Goal: Task Accomplishment & Management: Manage account settings

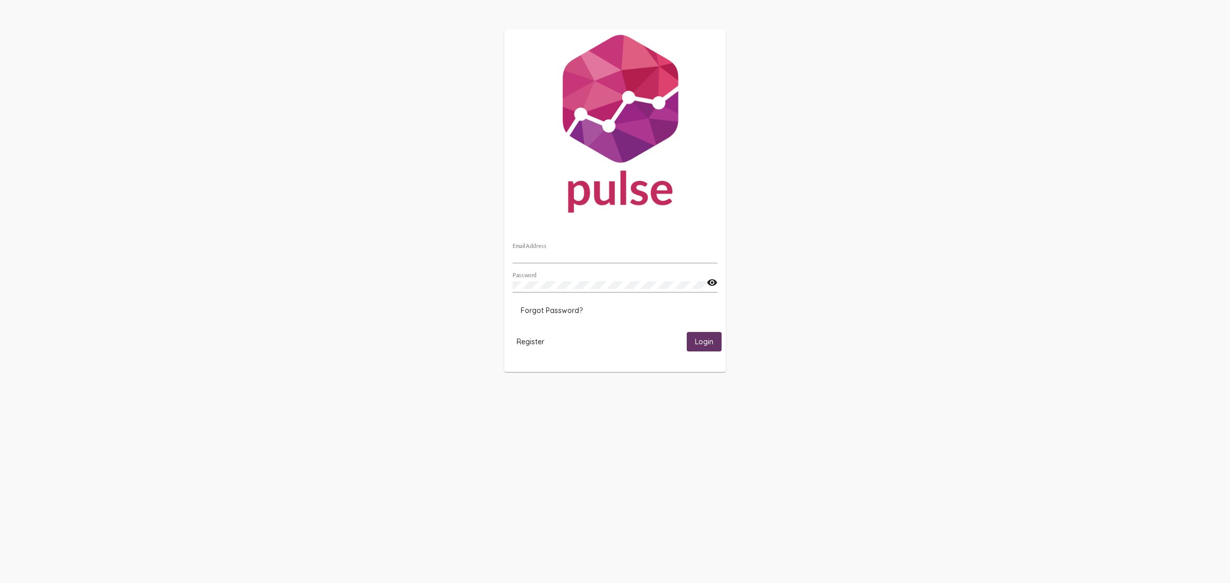
type input "[PERSON_NAME][EMAIL_ADDRESS][DOMAIN_NAME]"
click at [692, 341] on button "Login" at bounding box center [704, 341] width 35 height 19
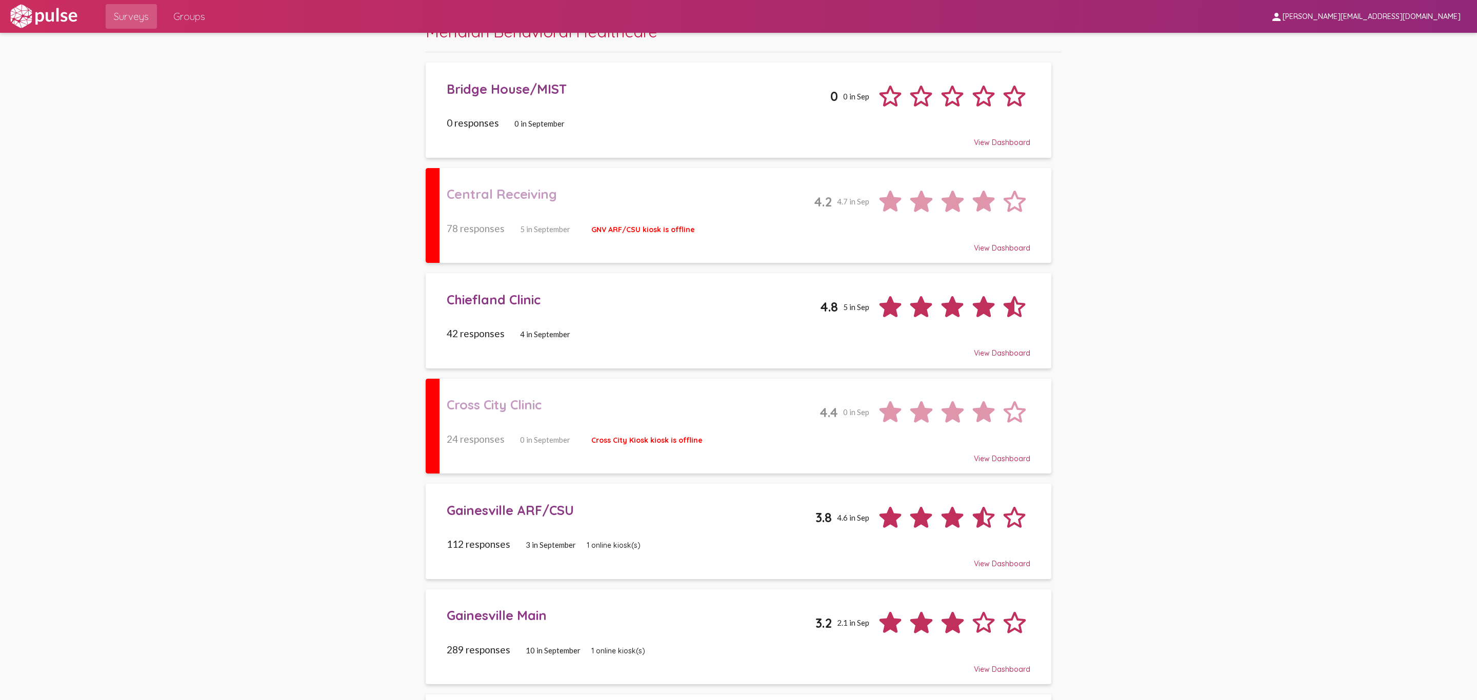
scroll to position [77, 0]
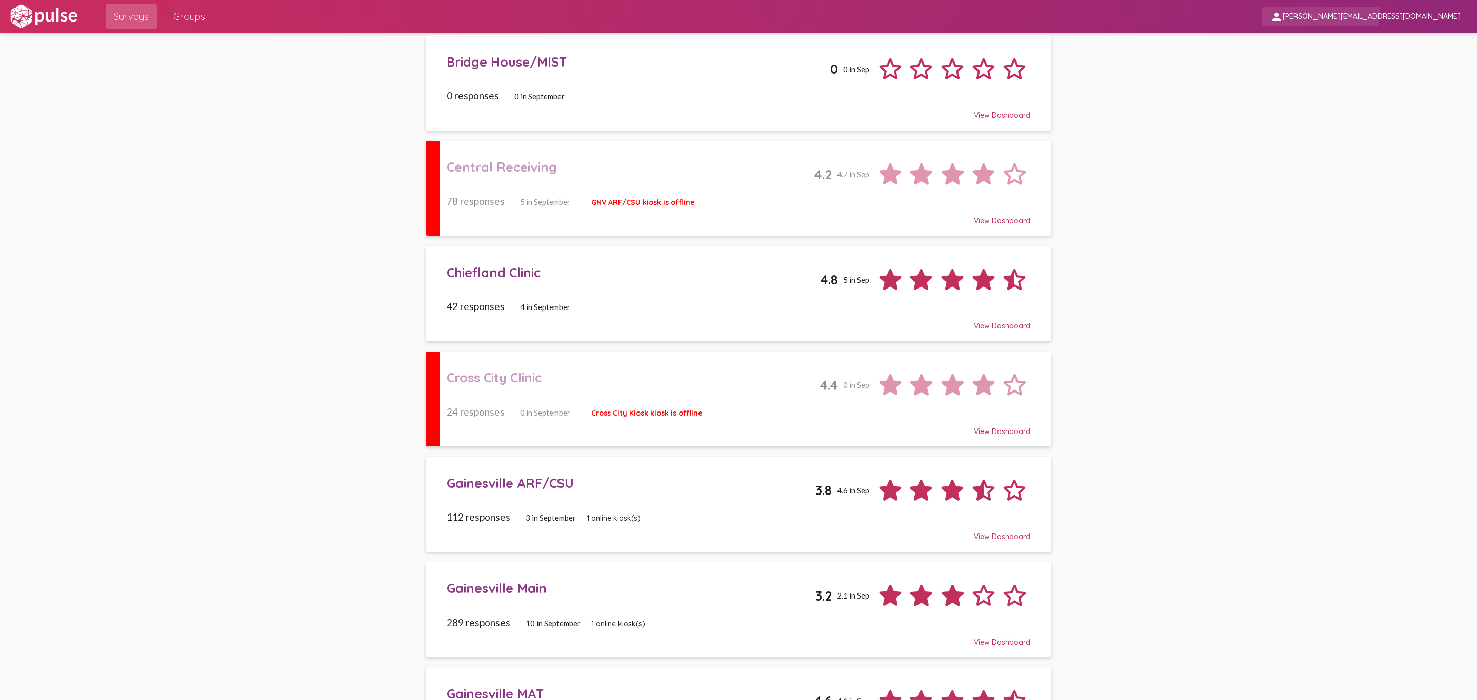
click at [1230, 10] on span "person [PERSON_NAME][EMAIL_ADDRESS][DOMAIN_NAME]" at bounding box center [1365, 16] width 190 height 19
click at [203, 19] on div at bounding box center [738, 350] width 1477 height 700
click at [189, 16] on span "Groups" at bounding box center [189, 16] width 32 height 18
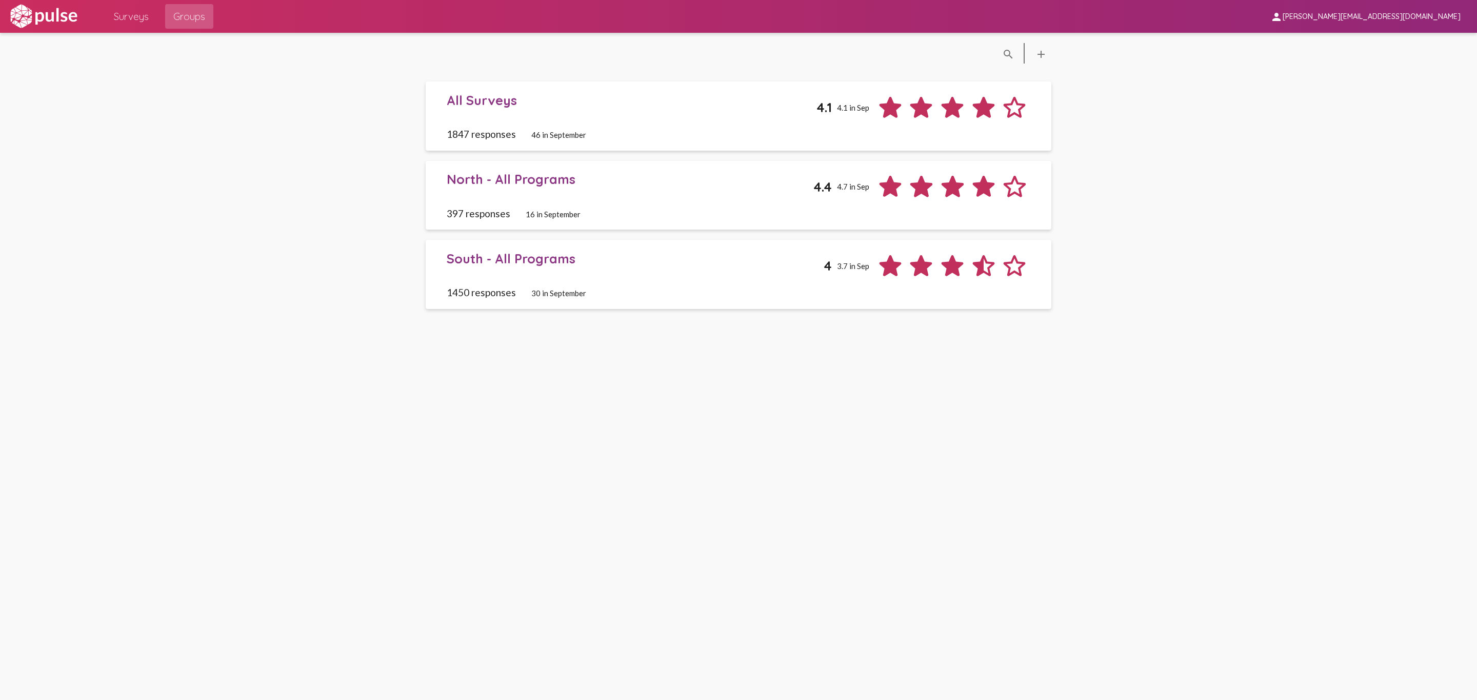
click at [553, 118] on div "All Surveys 4.1 4.1 in Sep" at bounding box center [738, 107] width 583 height 31
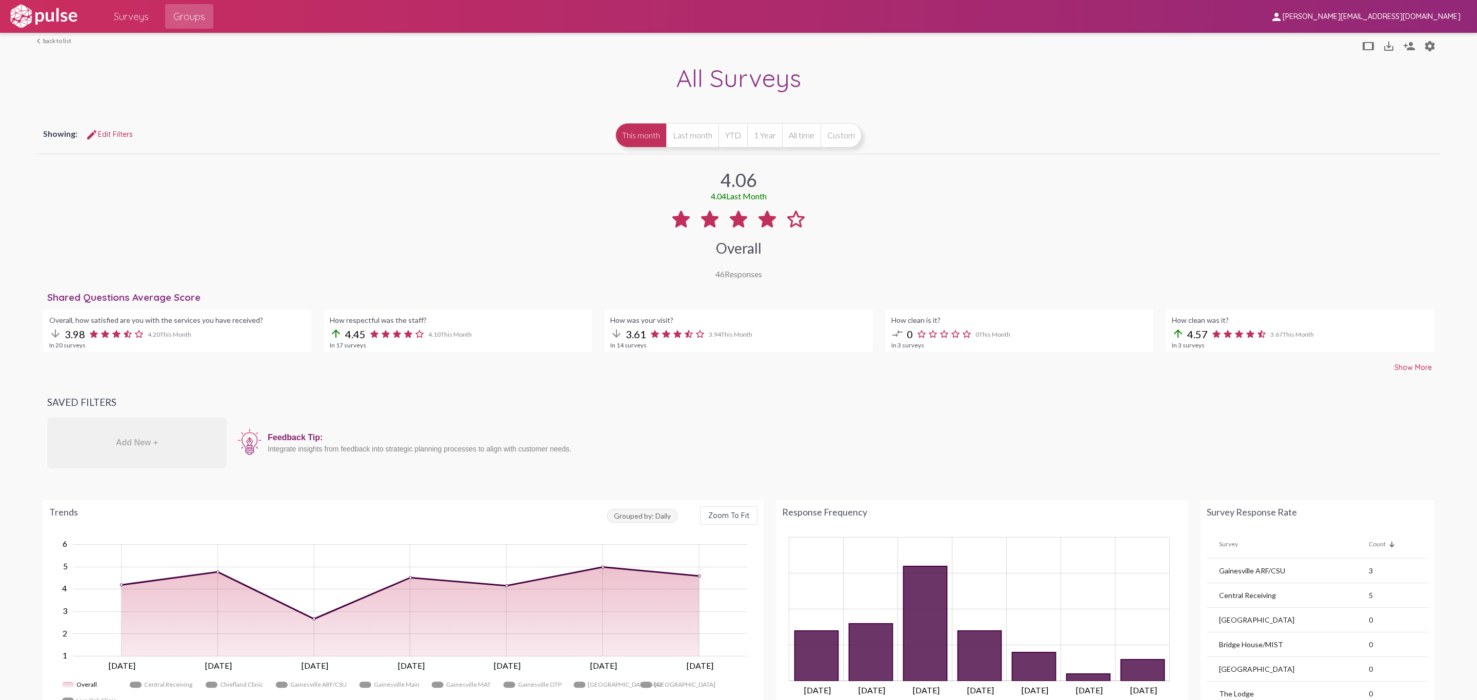
click at [42, 41] on link "arrow_back_ios back to list" at bounding box center [54, 41] width 34 height 8
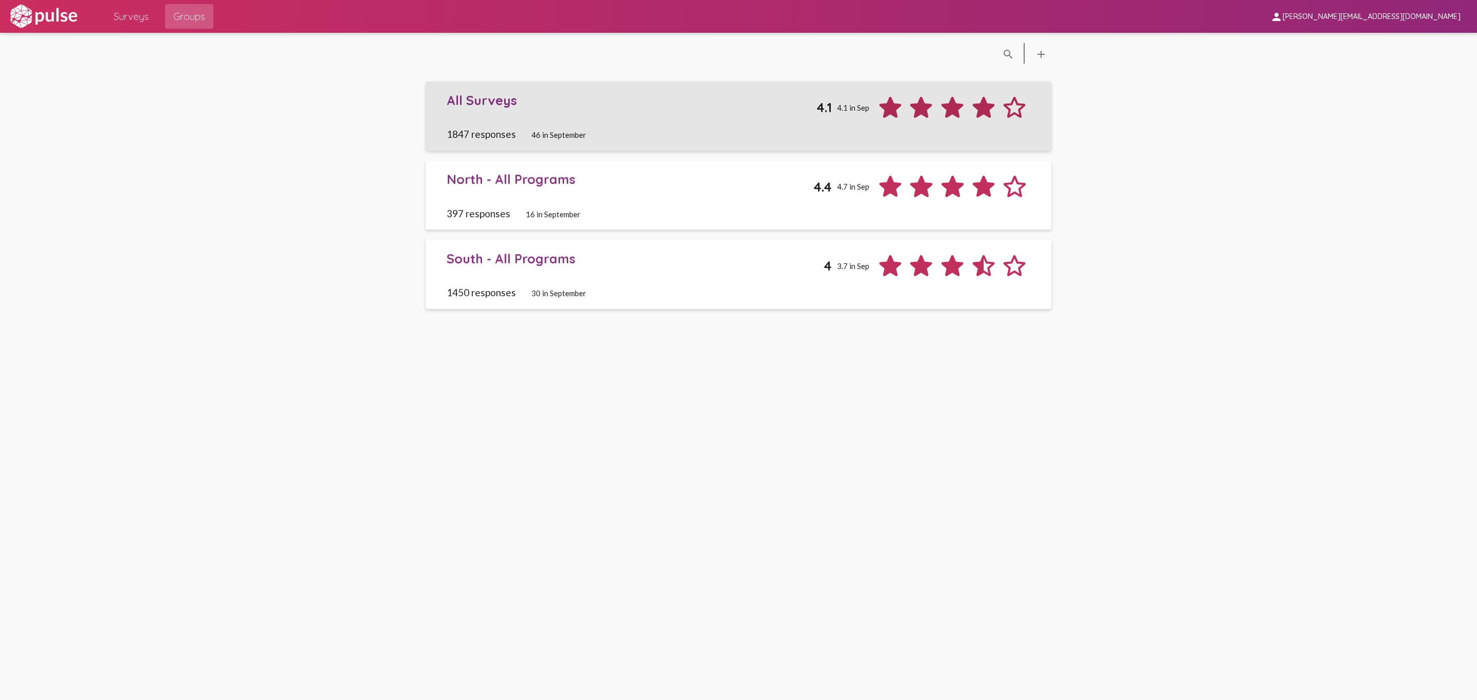
click at [654, 134] on div "1847 responses 46 in September" at bounding box center [738, 134] width 583 height 12
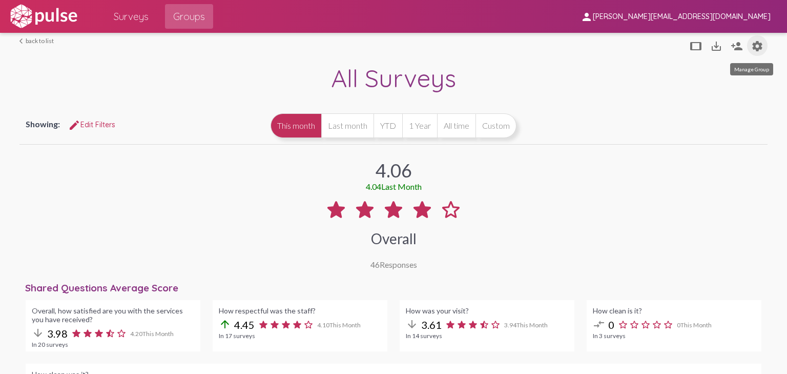
click at [756, 46] on mat-icon "settings" at bounding box center [758, 46] width 12 height 12
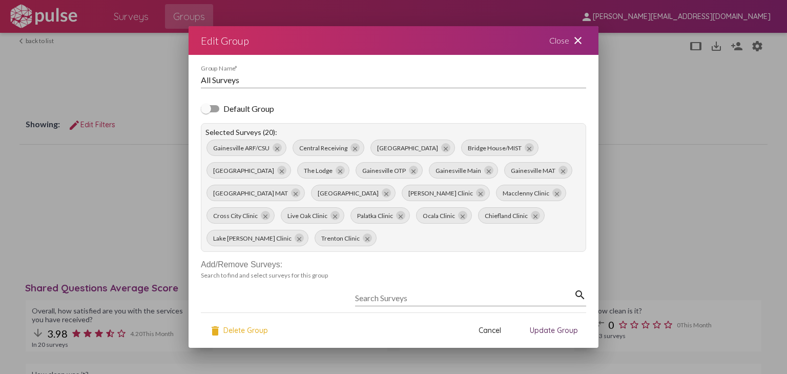
click at [580, 41] on mat-icon "close" at bounding box center [578, 40] width 12 height 12
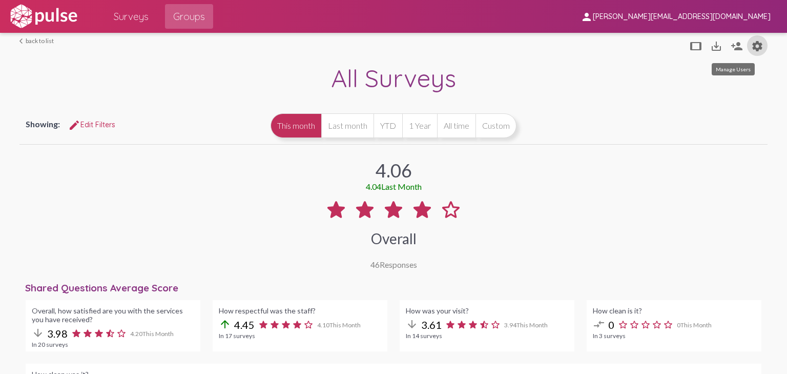
click at [731, 48] on mat-icon "person_add" at bounding box center [737, 46] width 12 height 12
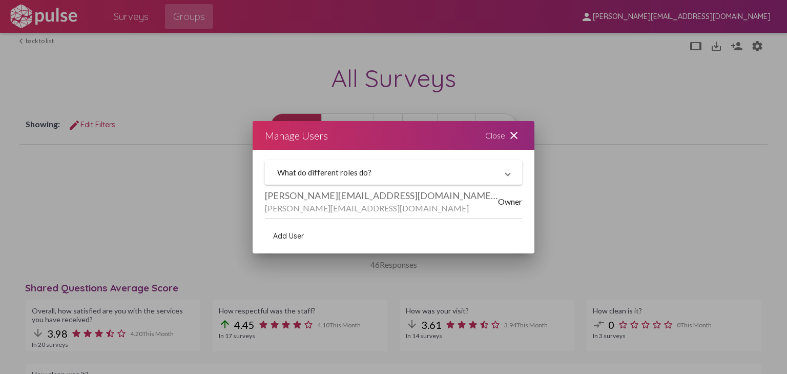
click at [387, 173] on mat-panel-title "What do different roles do?" at bounding box center [387, 172] width 220 height 9
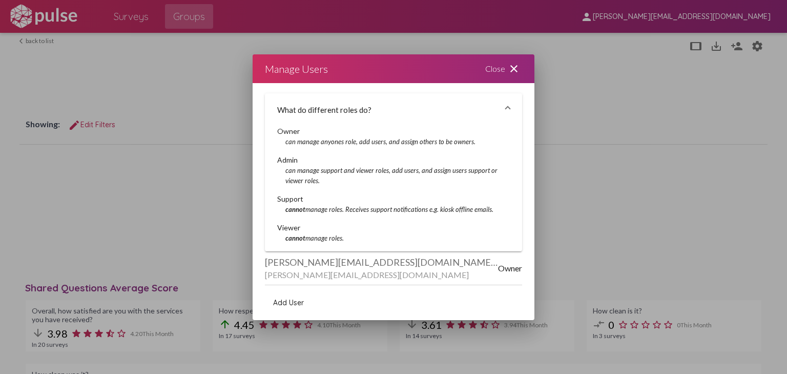
drag, startPoint x: 331, startPoint y: 176, endPoint x: 285, endPoint y: 168, distance: 46.8
click at [270, 165] on div "Owner can manage anyones role, add users, and assign others to be owners. Admin…" at bounding box center [393, 188] width 257 height 125
click at [294, 170] on icon "can manage support and viewer roles, add users, and assign users support or vie…" at bounding box center [392, 175] width 212 height 18
drag, startPoint x: 317, startPoint y: 184, endPoint x: 274, endPoint y: 128, distance: 70.6
click at [274, 128] on div "Owner can manage anyones role, add users, and assign others to be owners. Admin…" at bounding box center [393, 188] width 257 height 125
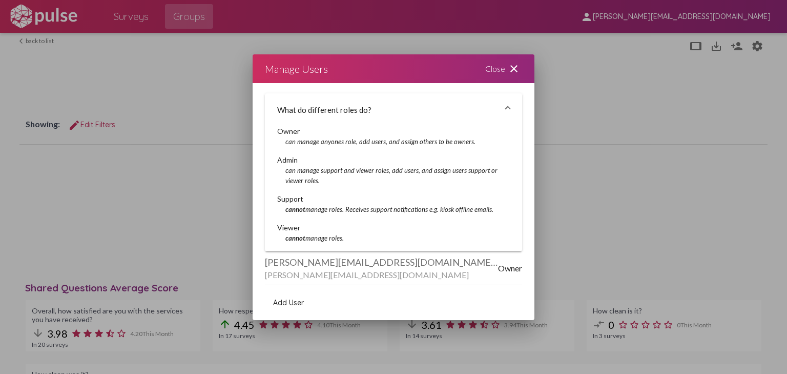
click at [275, 129] on div "Owner can manage anyones role, add users, and assign others to be owners. Admin…" at bounding box center [393, 188] width 257 height 125
click at [306, 189] on div "Owner can manage anyones role, add users, and assign others to be owners. Admin…" at bounding box center [393, 184] width 233 height 117
drag, startPoint x: 277, startPoint y: 159, endPoint x: 329, endPoint y: 183, distance: 56.9
click at [329, 183] on div "Owner can manage anyones role, add users, and assign others to be owners. Admin…" at bounding box center [393, 188] width 257 height 125
click at [329, 183] on div "can manage support and viewer roles, add users, and assign users support or vie…" at bounding box center [393, 175] width 233 height 21
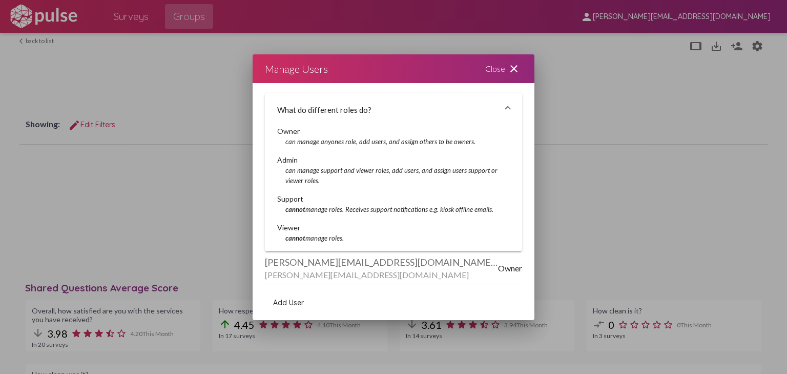
drag, startPoint x: 329, startPoint y: 183, endPoint x: 490, endPoint y: 210, distance: 162.8
click at [490, 210] on div "Owner can manage anyones role, add users, and assign others to be owners. Admin…" at bounding box center [393, 184] width 233 height 117
click at [490, 210] on div "cannot manage roles. Receives support notifications e.g. kiosk offline emails." at bounding box center [393, 209] width 233 height 10
drag, startPoint x: 493, startPoint y: 210, endPoint x: 318, endPoint y: 210, distance: 174.8
click at [318, 210] on div "cannot manage roles. Receives support notifications e.g. kiosk offline emails." at bounding box center [393, 209] width 233 height 10
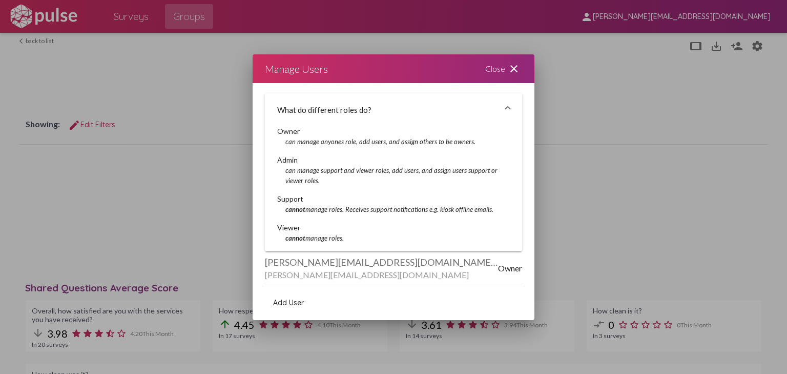
click at [378, 212] on icon "cannot manage roles. Receives support notifications e.g. kiosk offline emails." at bounding box center [390, 209] width 208 height 8
click at [291, 299] on span "Add User" at bounding box center [288, 302] width 31 height 9
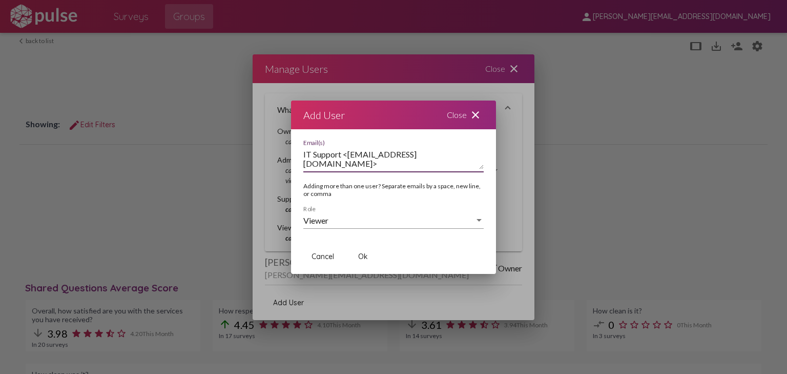
click at [394, 161] on textarea "IT Support <[EMAIL_ADDRESS][DOMAIN_NAME]>" at bounding box center [394, 159] width 180 height 21
click at [345, 156] on textarea "IT Support <[EMAIL_ADDRESS][DOMAIN_NAME]>" at bounding box center [394, 159] width 180 height 21
click at [344, 154] on textarea "IT Support <[EMAIL_ADDRESS][DOMAIN_NAME]>" at bounding box center [394, 159] width 180 height 21
click at [347, 154] on textarea "IT Support <[EMAIL_ADDRESS][DOMAIN_NAME]>" at bounding box center [394, 159] width 180 height 21
click at [350, 217] on div "Viewer" at bounding box center [389, 220] width 171 height 9
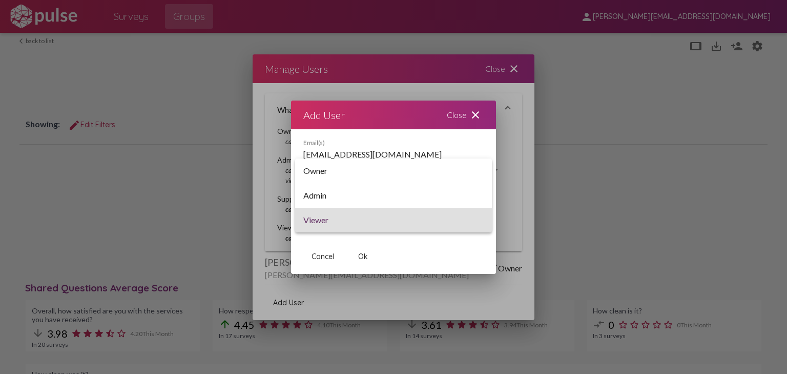
click at [390, 235] on div at bounding box center [393, 187] width 787 height 374
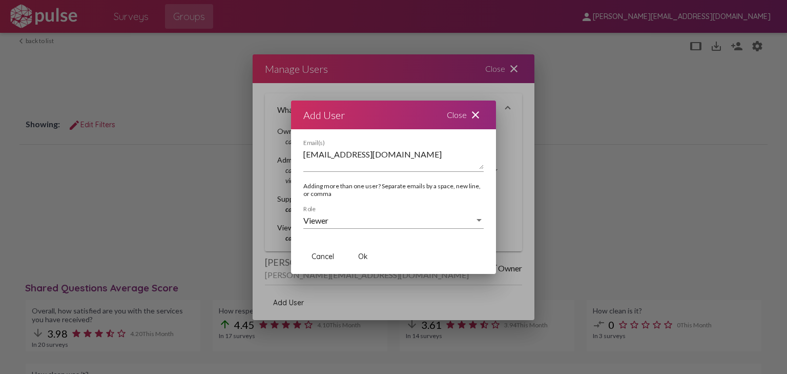
click at [366, 223] on div "Viewer" at bounding box center [389, 220] width 171 height 9
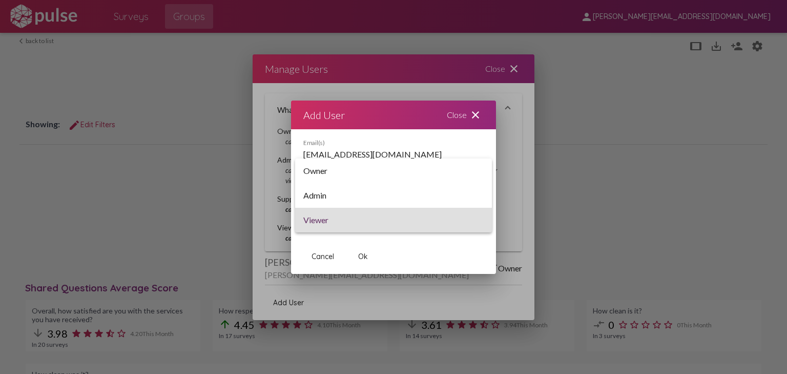
click at [342, 217] on span "Viewer" at bounding box center [394, 220] width 180 height 25
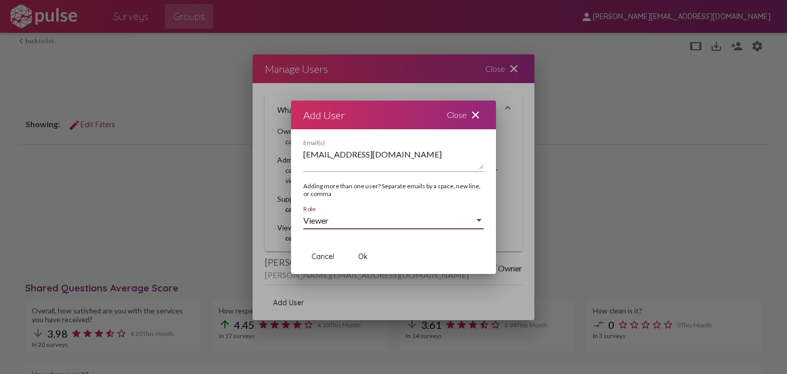
click at [357, 152] on textarea "[EMAIL_ADDRESS][DOMAIN_NAME]" at bounding box center [394, 159] width 180 height 21
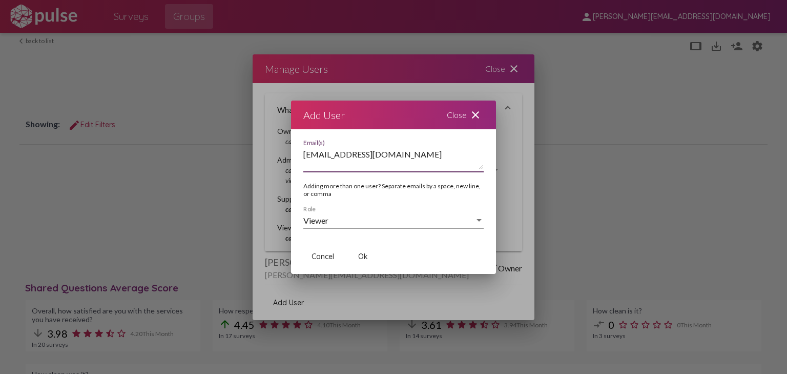
drag, startPoint x: 390, startPoint y: 153, endPoint x: 278, endPoint y: 159, distance: 111.4
click at [278, 159] on div "Manage Users Close close What do different roles do? Owner can manage anyones r…" at bounding box center [393, 187] width 787 height 374
click at [331, 155] on textarea "[PERSON_NAME] <[EMAIL_ADDRESS][DOMAIN_NAME]>" at bounding box center [394, 159] width 180 height 21
drag, startPoint x: 391, startPoint y: 152, endPoint x: 275, endPoint y: 152, distance: 116.4
click at [275, 152] on div "Manage Users Close close What do different roles do? Owner can manage anyones r…" at bounding box center [393, 187] width 787 height 374
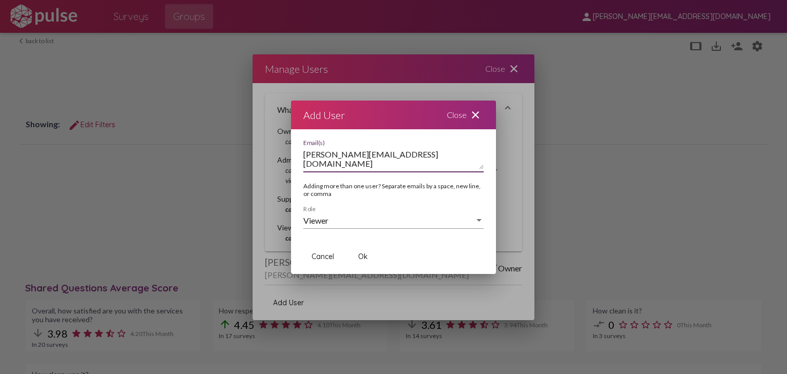
type textarea "[PERSON_NAME][EMAIL_ADDRESS][DOMAIN_NAME]"
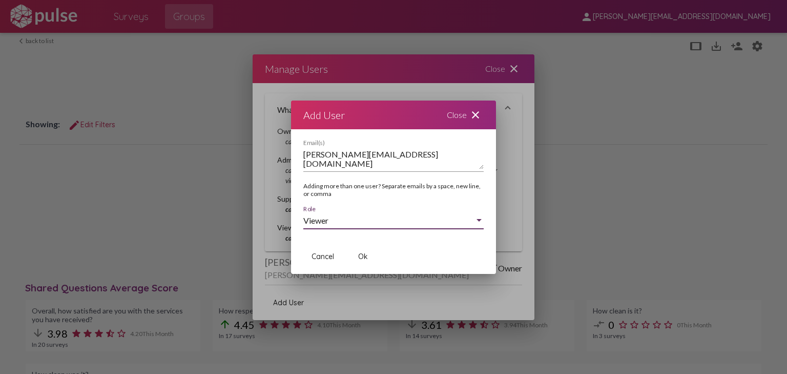
click at [471, 219] on div "Viewer" at bounding box center [389, 220] width 171 height 9
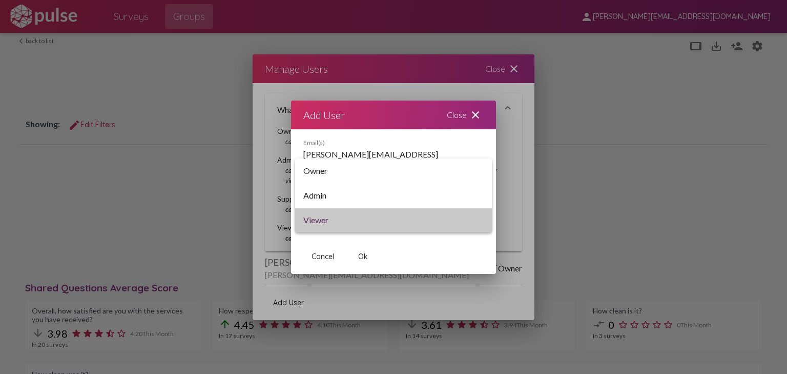
click at [471, 219] on span "Viewer" at bounding box center [394, 220] width 180 height 25
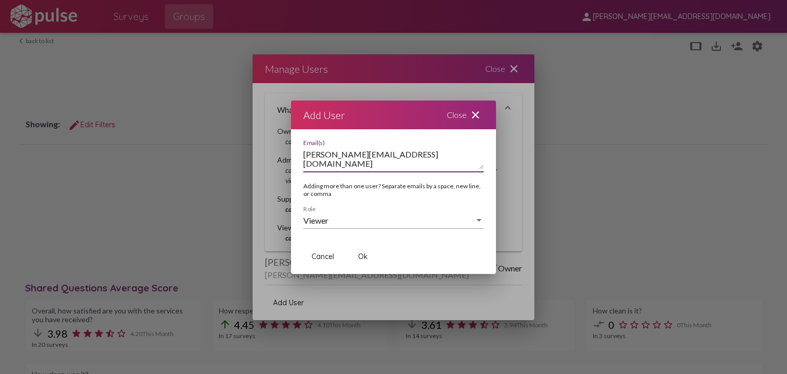
drag, startPoint x: 483, startPoint y: 153, endPoint x: 481, endPoint y: 158, distance: 5.4
click at [484, 154] on div "[PERSON_NAME][EMAIL_ADDRESS][DOMAIN_NAME] Email(s) Adding more than one user? S…" at bounding box center [393, 188] width 205 height 99
click at [475, 166] on textarea "[PERSON_NAME][EMAIL_ADDRESS][DOMAIN_NAME]" at bounding box center [394, 159] width 180 height 21
drag, startPoint x: 432, startPoint y: 151, endPoint x: 234, endPoint y: 159, distance: 198.0
click at [234, 158] on div "Manage Users Close close What do different roles do? Owner can manage anyones r…" at bounding box center [393, 187] width 787 height 374
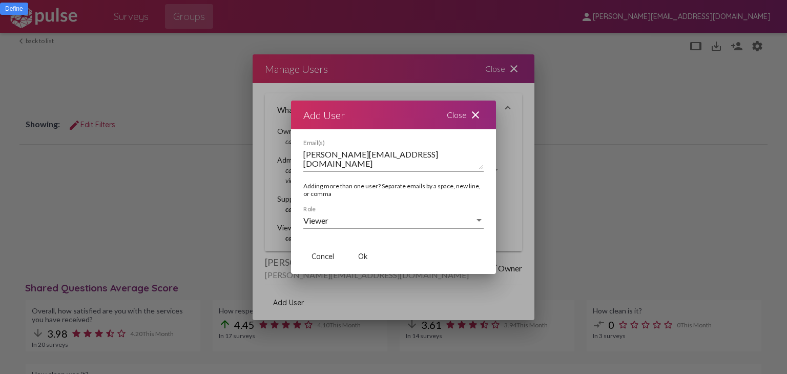
click at [476, 113] on mat-icon "close" at bounding box center [476, 115] width 12 height 12
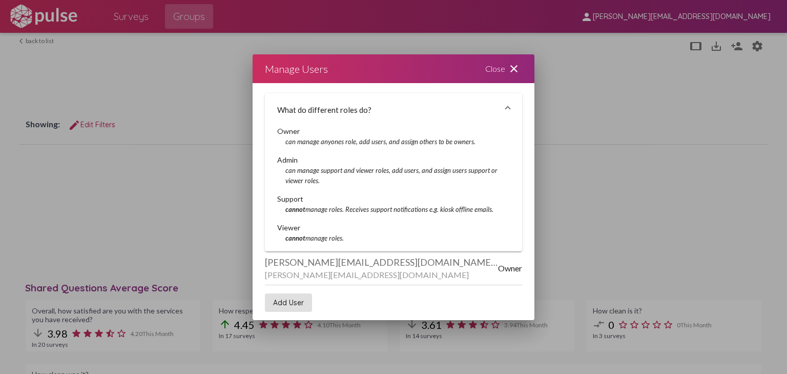
click at [293, 163] on div "Admin" at bounding box center [393, 160] width 233 height 10
drag, startPoint x: 284, startPoint y: 146, endPoint x: 362, endPoint y: 236, distance: 119.6
click at [363, 237] on div "Owner can manage anyones role, add users, and assign others to be owners. Admin…" at bounding box center [393, 184] width 233 height 117
click at [354, 226] on div "Viewer" at bounding box center [393, 228] width 233 height 10
click at [285, 221] on div "Owner can manage anyones role, add users, and assign others to be owners. Admin…" at bounding box center [393, 184] width 233 height 117
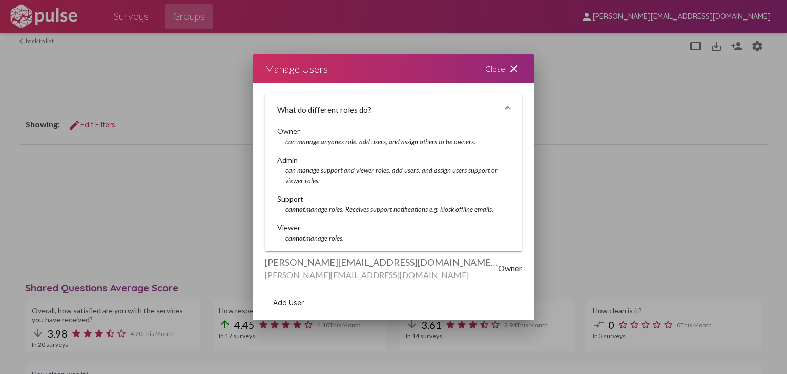
drag, startPoint x: 271, startPoint y: 227, endPoint x: 352, endPoint y: 246, distance: 83.8
click at [352, 246] on div "Owner can manage anyones role, add users, and assign others to be owners. Admin…" at bounding box center [393, 188] width 257 height 125
click at [353, 242] on div "cannot manage roles." at bounding box center [393, 238] width 233 height 10
click at [286, 302] on span "Add User" at bounding box center [288, 302] width 31 height 9
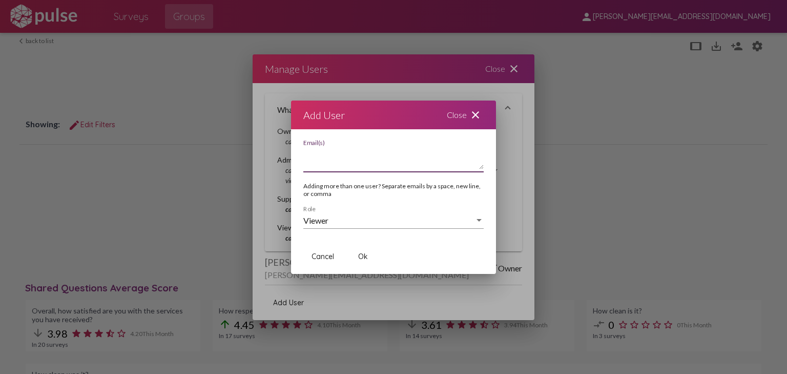
paste textarea "[PERSON_NAME][EMAIL_ADDRESS][DOMAIN_NAME]"
type textarea "[PERSON_NAME][EMAIL_ADDRESS][DOMAIN_NAME]"
click at [356, 256] on button "Ok" at bounding box center [363, 256] width 33 height 18
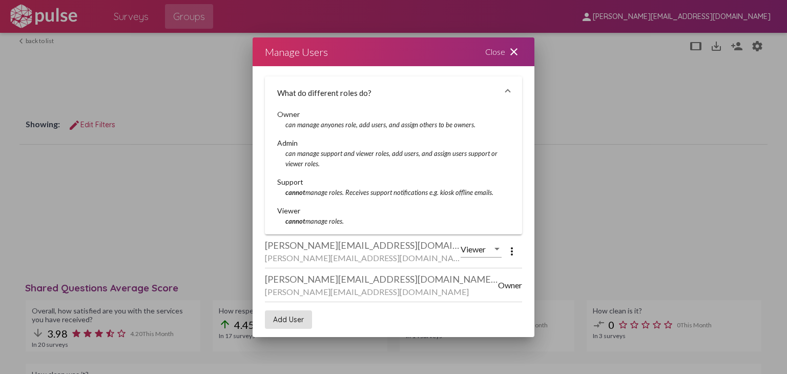
click at [496, 251] on div at bounding box center [497, 249] width 9 height 9
click at [496, 251] on span "Viewer" at bounding box center [482, 249] width 42 height 25
click at [514, 250] on mat-icon "more_vert" at bounding box center [512, 251] width 12 height 12
click at [515, 253] on div at bounding box center [393, 187] width 787 height 374
click at [514, 55] on mat-icon "close" at bounding box center [514, 52] width 12 height 12
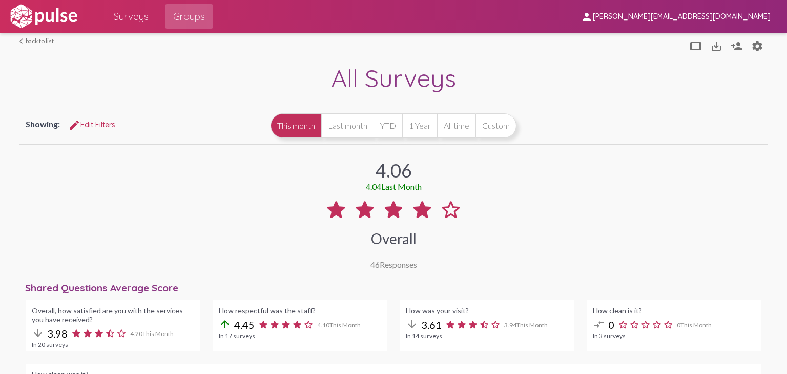
click at [41, 43] on link "arrow_back_ios back to list" at bounding box center [36, 41] width 34 height 8
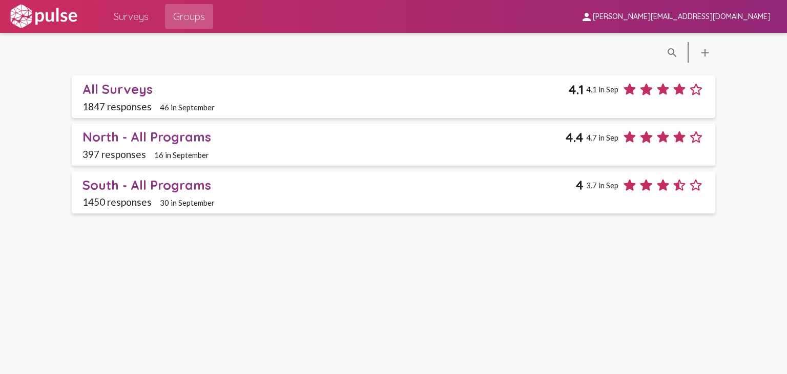
click at [120, 14] on span "Surveys" at bounding box center [131, 16] width 35 height 18
